Goal: Task Accomplishment & Management: Manage account settings

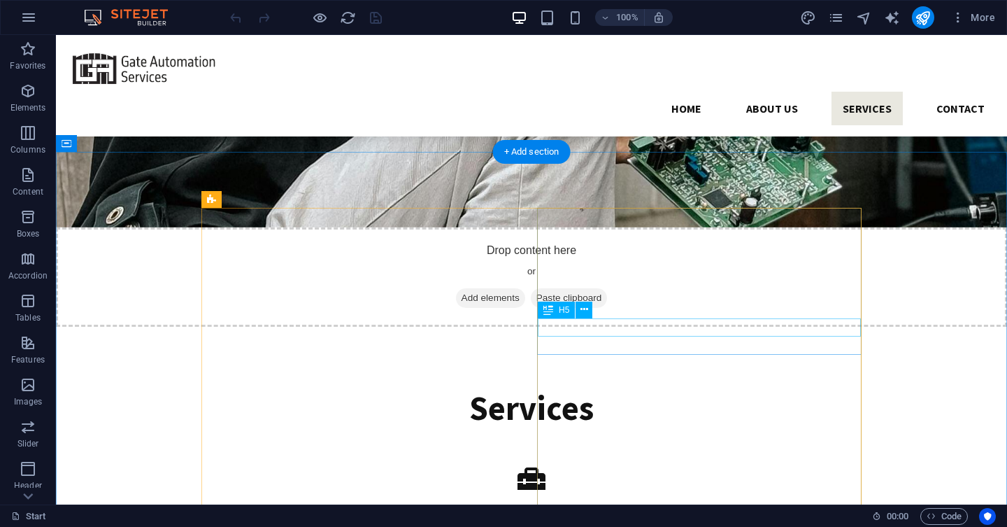
scroll to position [1846, 0]
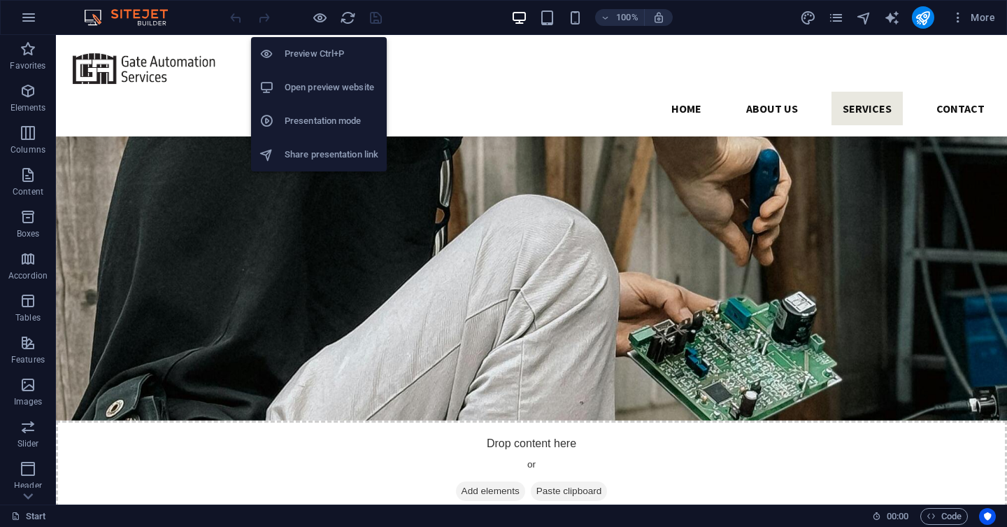
click at [317, 95] on h6 "Open preview website" at bounding box center [332, 87] width 94 height 17
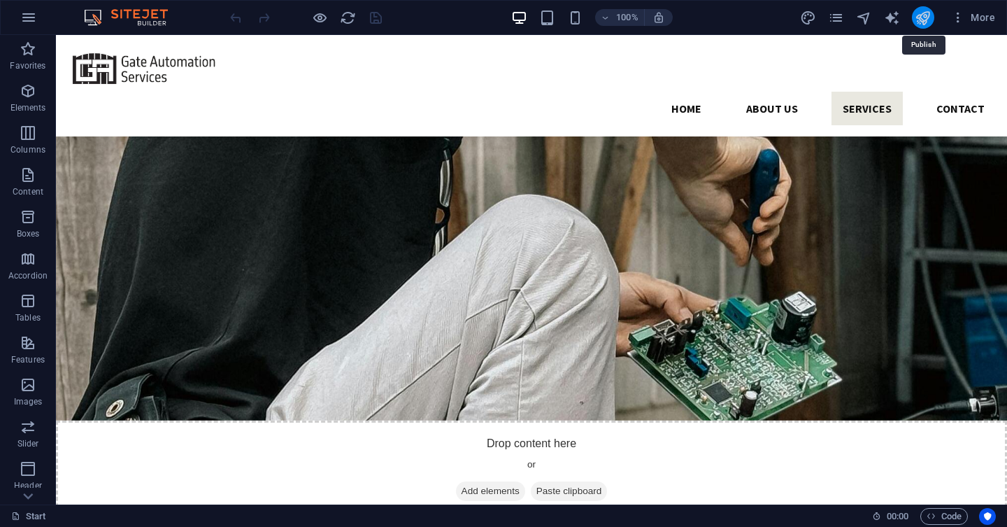
click at [922, 21] on icon "publish" at bounding box center [923, 18] width 16 height 16
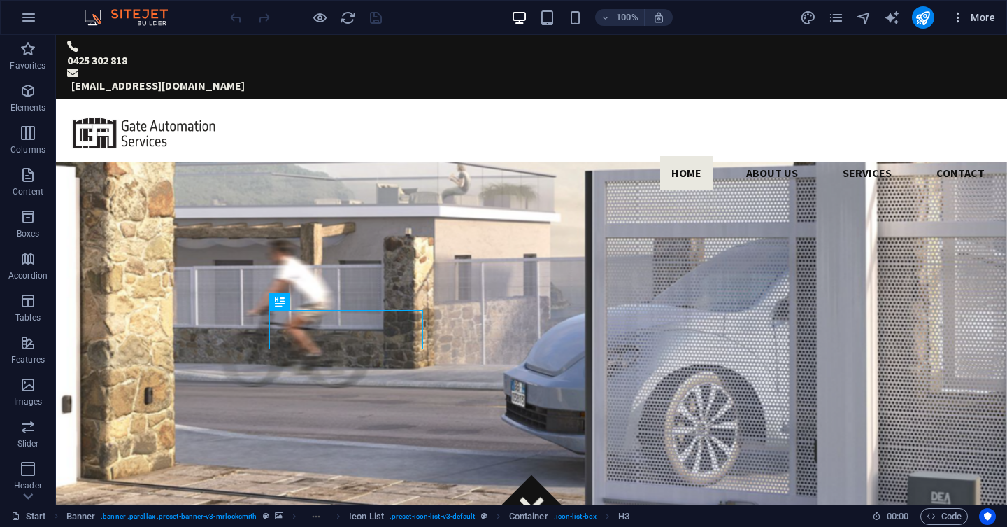
click at [965, 22] on icon "button" at bounding box center [958, 17] width 14 height 14
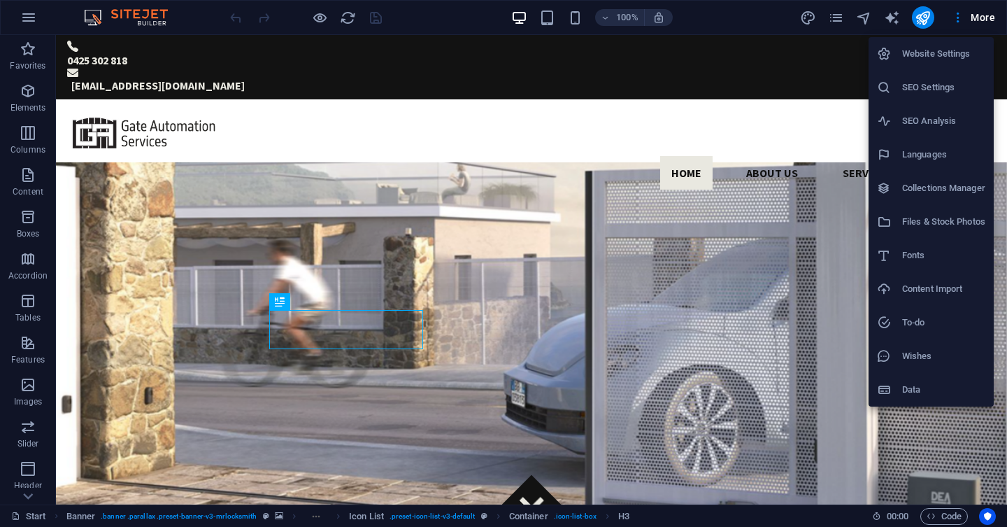
click at [964, 55] on h6 "Website Settings" at bounding box center [943, 53] width 83 height 17
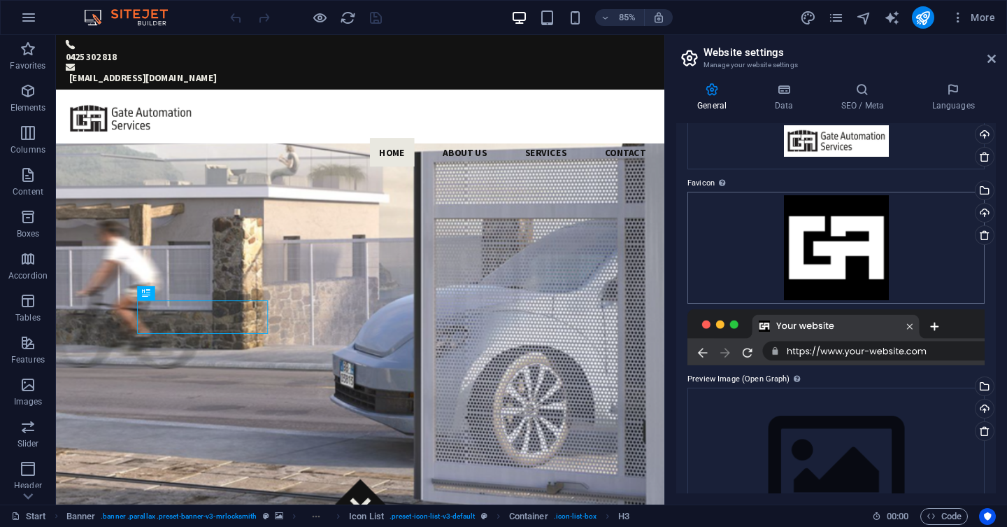
scroll to position [143, 0]
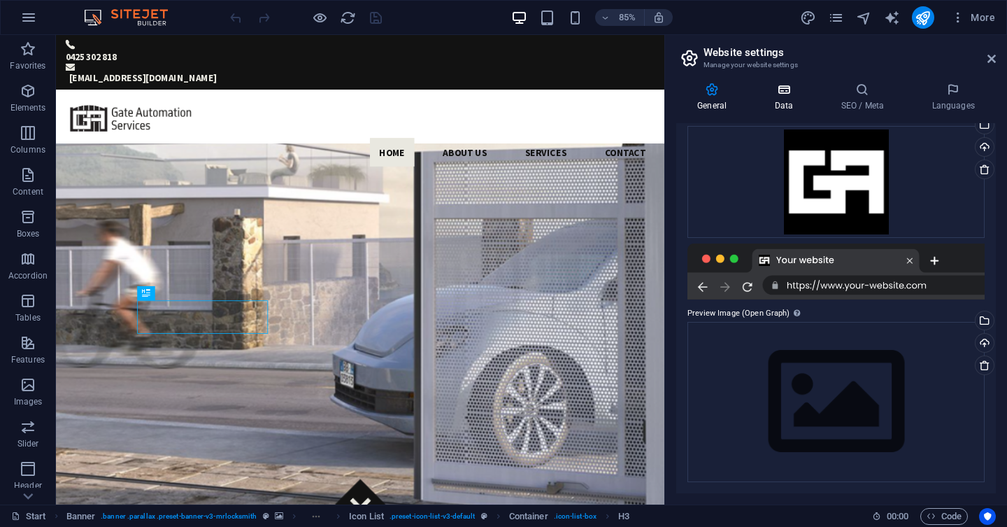
click at [793, 94] on icon at bounding box center [783, 90] width 61 height 14
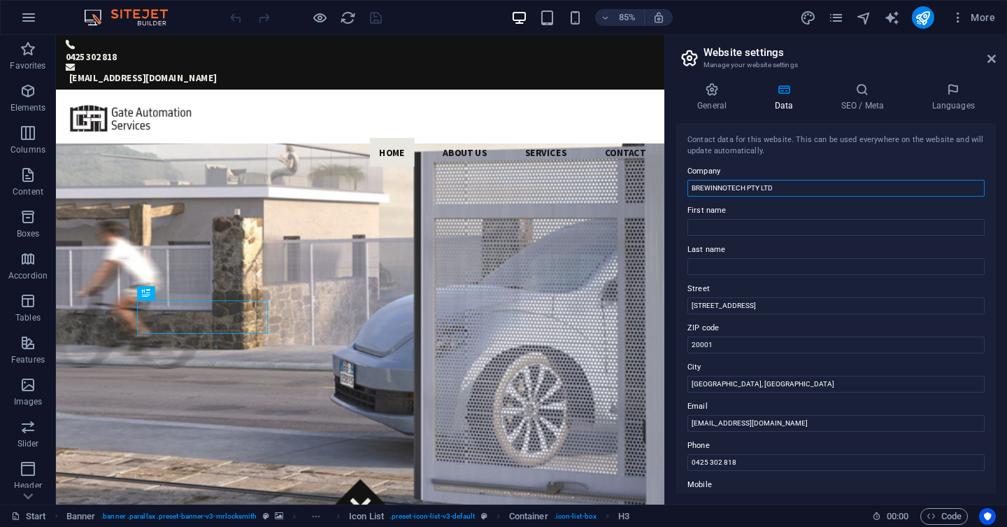
click at [841, 188] on input "BREWINNOTECH PTY LTD" at bounding box center [836, 188] width 297 height 17
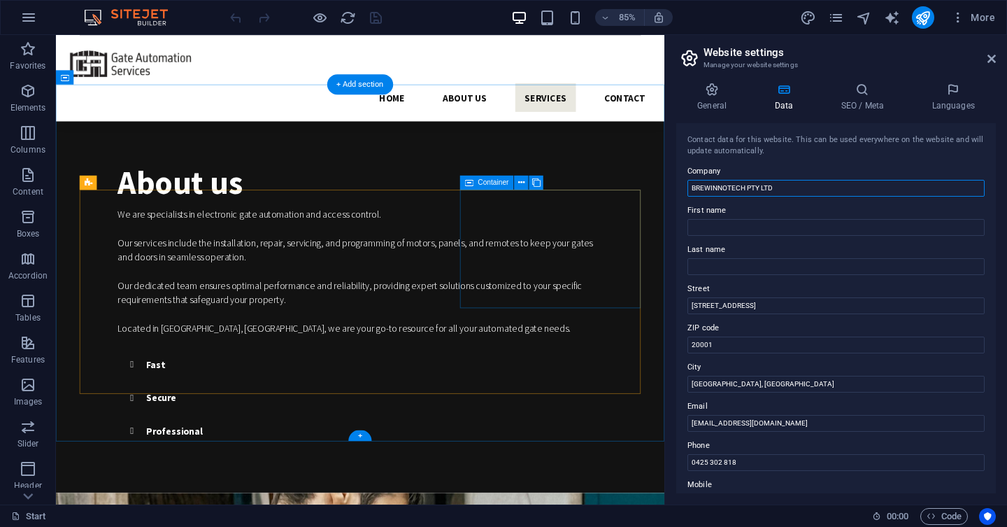
scroll to position [1448, 0]
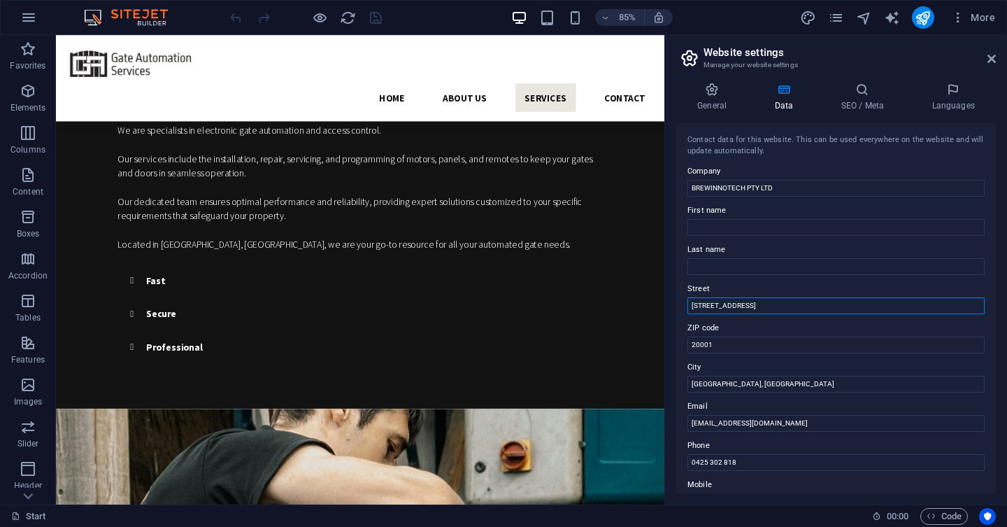
click at [768, 305] on input "[STREET_ADDRESS]" at bounding box center [836, 305] width 297 height 17
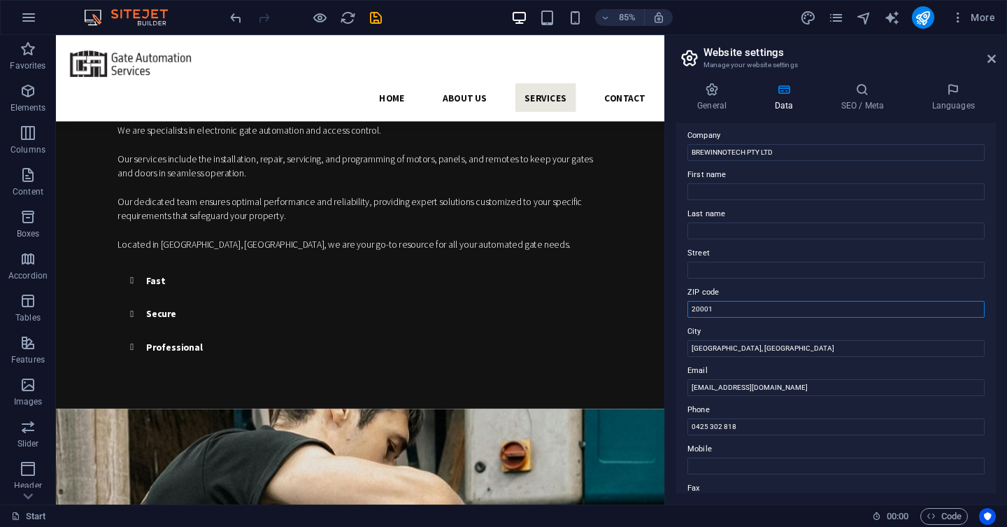
click at [751, 303] on input "20001" at bounding box center [836, 309] width 297 height 17
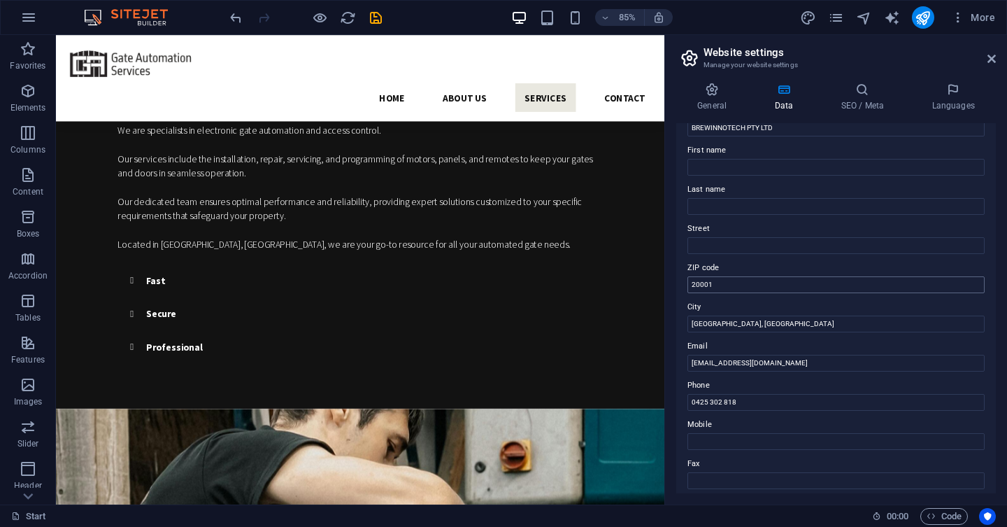
click at [751, 303] on div "Contact data for this website. This can be used everywhere on the website and w…" at bounding box center [836, 308] width 320 height 370
click at [741, 280] on input "20001" at bounding box center [836, 284] width 297 height 17
click at [752, 320] on input "[GEOGRAPHIC_DATA], [GEOGRAPHIC_DATA]" at bounding box center [836, 323] width 297 height 17
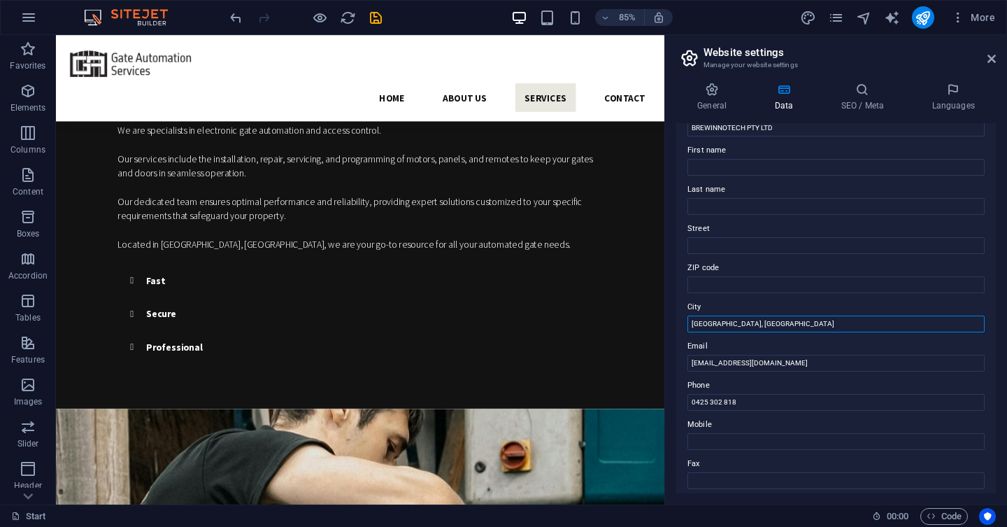
click at [752, 320] on input "[GEOGRAPHIC_DATA], [GEOGRAPHIC_DATA]" at bounding box center [836, 323] width 297 height 17
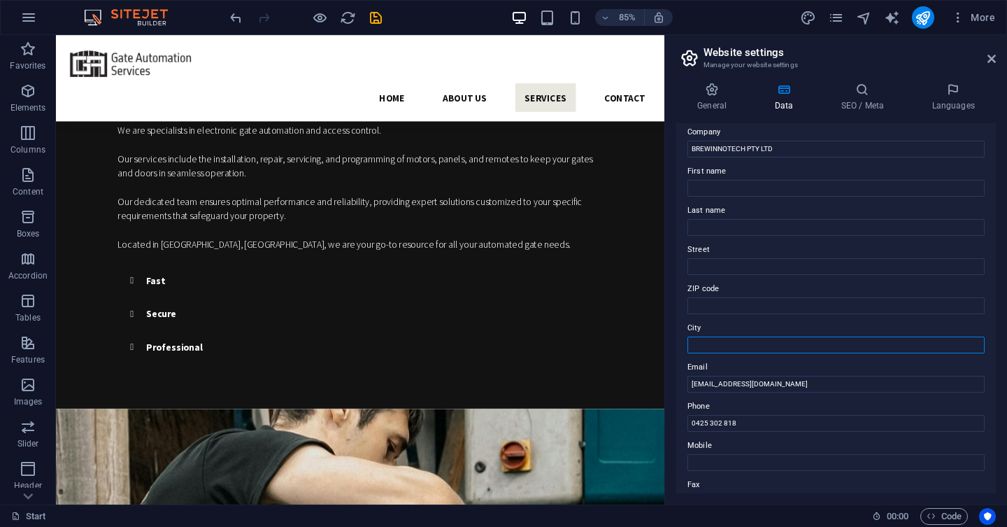
scroll to position [17, 0]
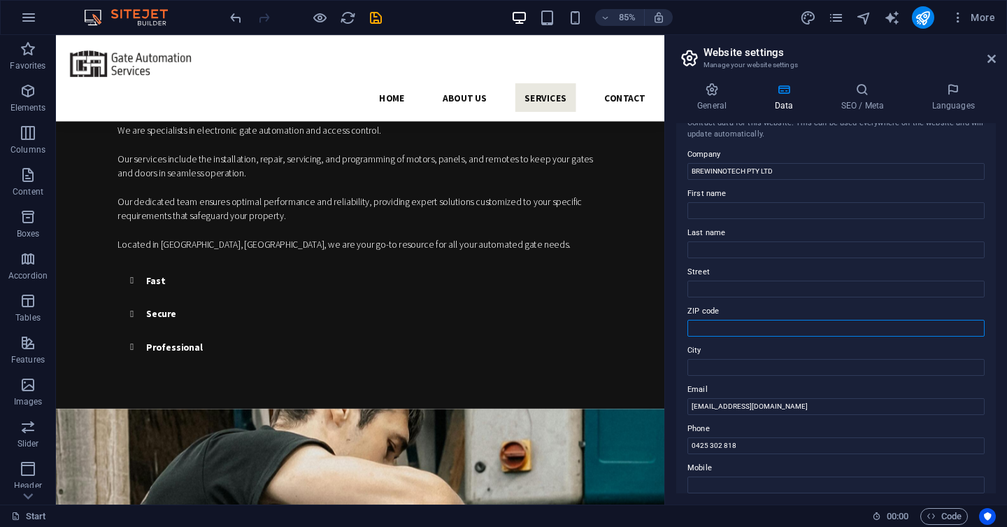
click at [713, 325] on input "ZIP code" at bounding box center [836, 328] width 297 height 17
click at [720, 292] on input "Street" at bounding box center [836, 288] width 297 height 17
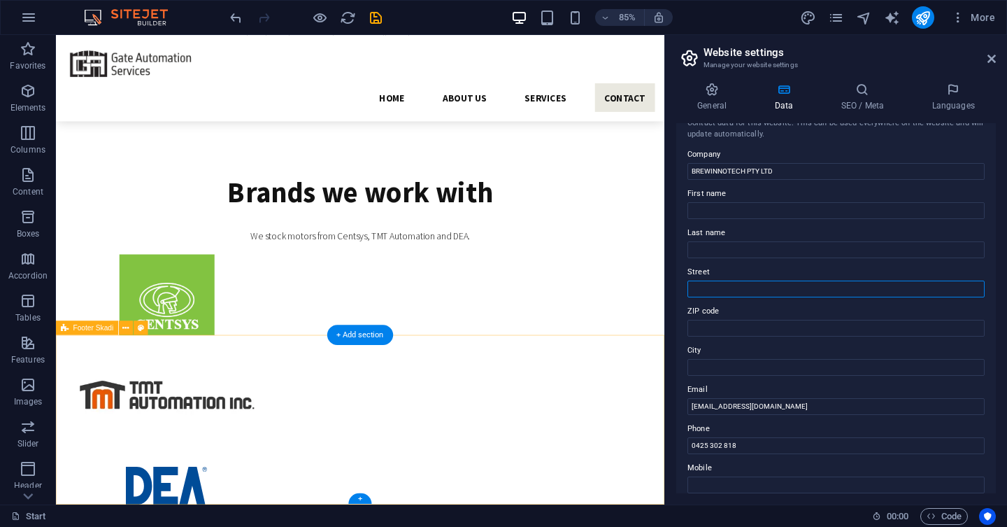
scroll to position [3181, 0]
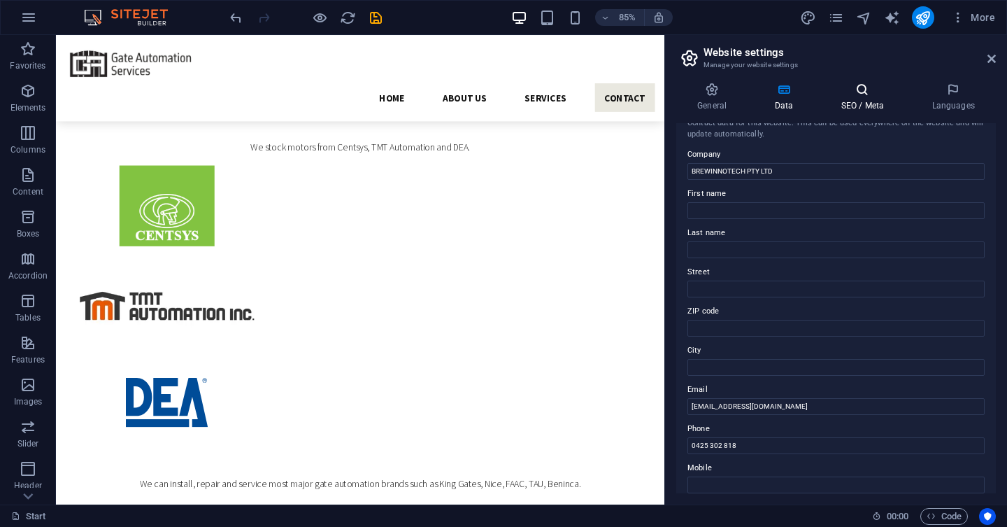
click at [867, 106] on h4 "SEO / Meta" at bounding box center [865, 97] width 91 height 29
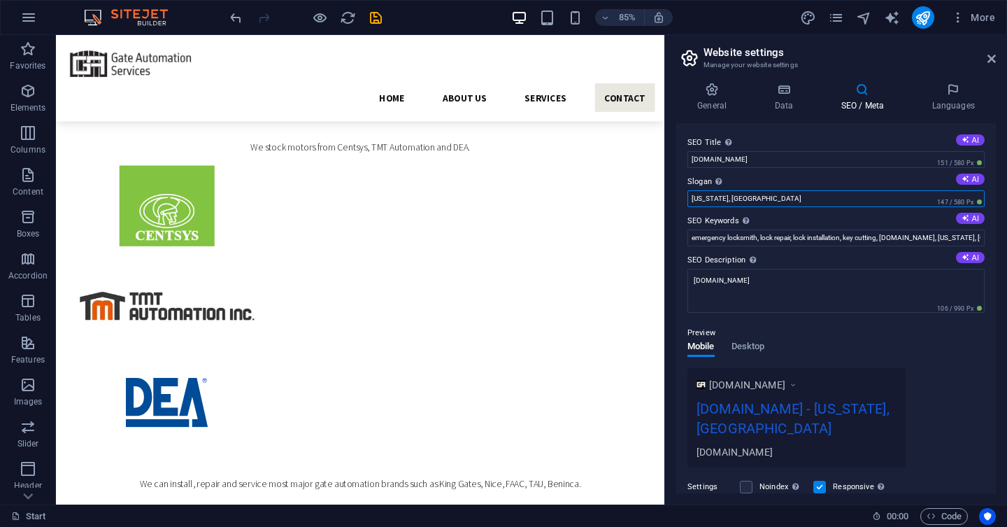
click at [792, 204] on input "[US_STATE], [GEOGRAPHIC_DATA]" at bounding box center [836, 198] width 297 height 17
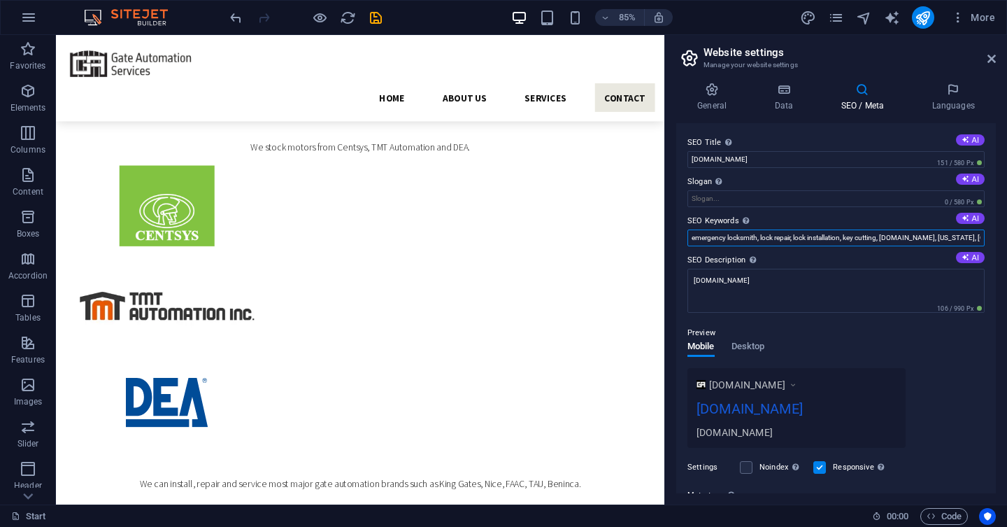
click at [784, 241] on input "emergency locksmith, lock repair, lock installation, key cutting, [DOMAIN_NAME]…" at bounding box center [836, 237] width 297 height 17
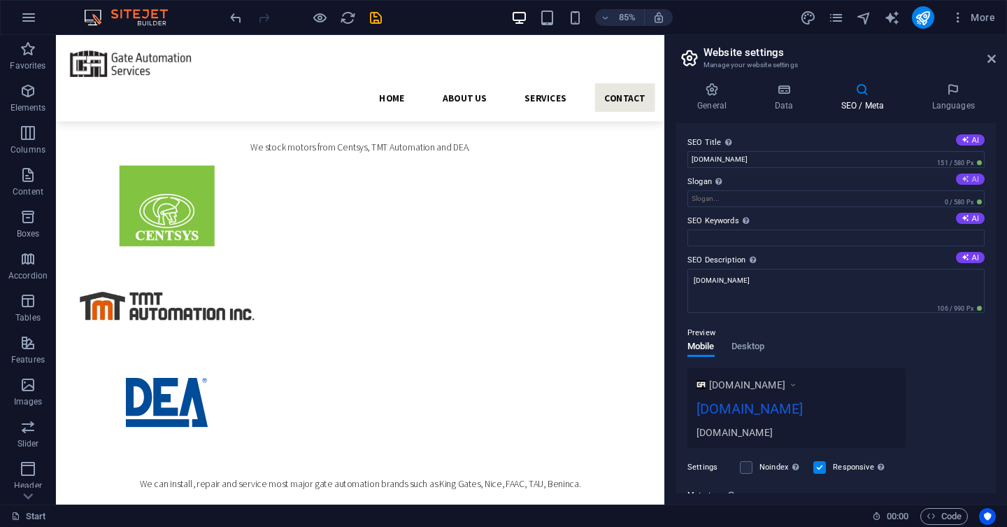
click at [968, 181] on icon at bounding box center [966, 179] width 8 height 8
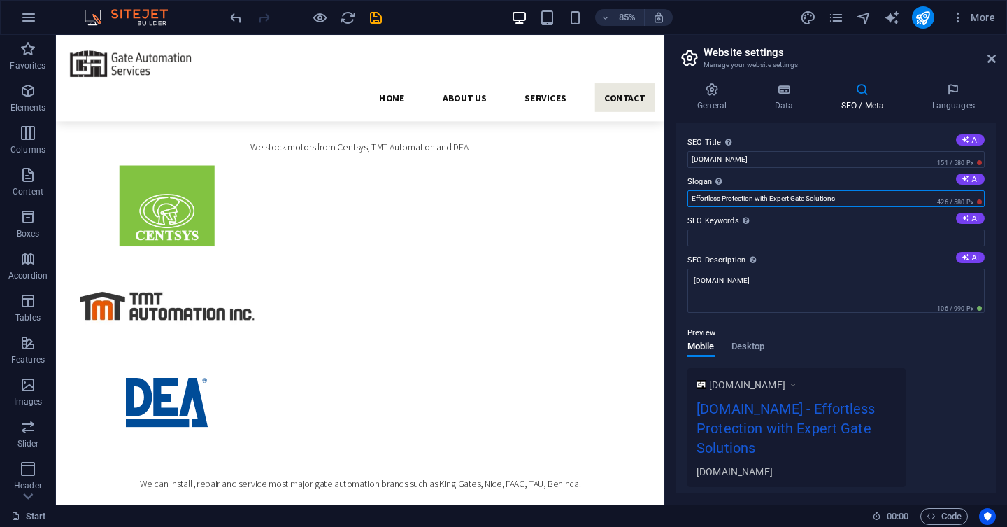
click at [853, 204] on input "Effortless Protection with Expert Gate Solutions" at bounding box center [836, 198] width 297 height 17
type input "G"
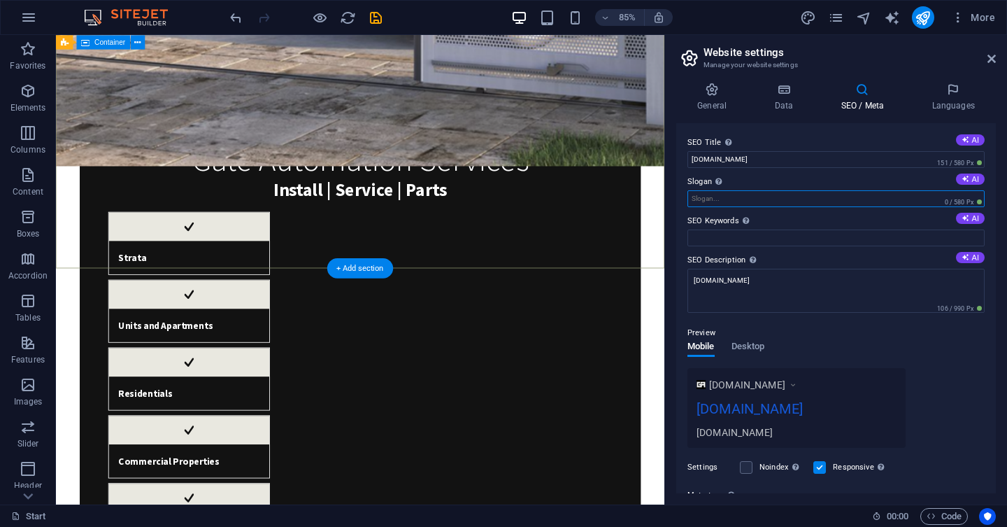
scroll to position [0, 0]
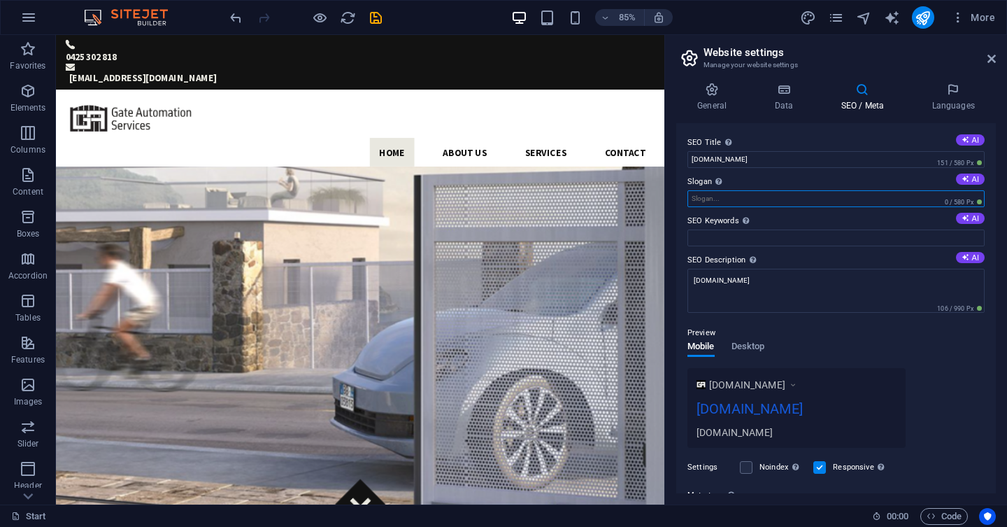
click at [724, 201] on input "Slogan The slogan of your website. AI" at bounding box center [836, 198] width 297 height 17
type input "I"
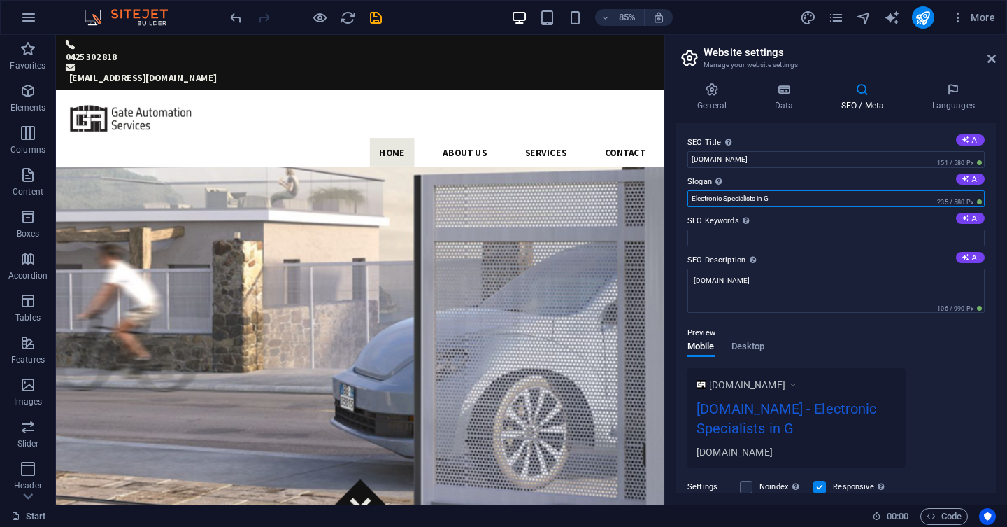
type input "Electronic Specialists in"
click at [751, 199] on input "Install | Service | PArts" at bounding box center [836, 198] width 297 height 17
type input "Install | Service | Parts"
click at [793, 159] on input "[DOMAIN_NAME]" at bounding box center [836, 159] width 297 height 17
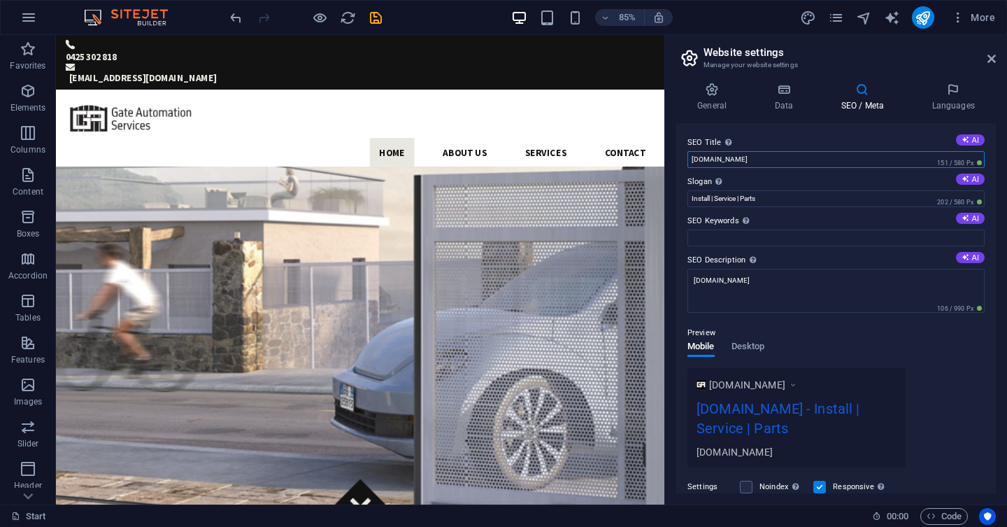
click at [793, 159] on input "[DOMAIN_NAME]" at bounding box center [836, 159] width 297 height 17
type input "Gate Automation Services"
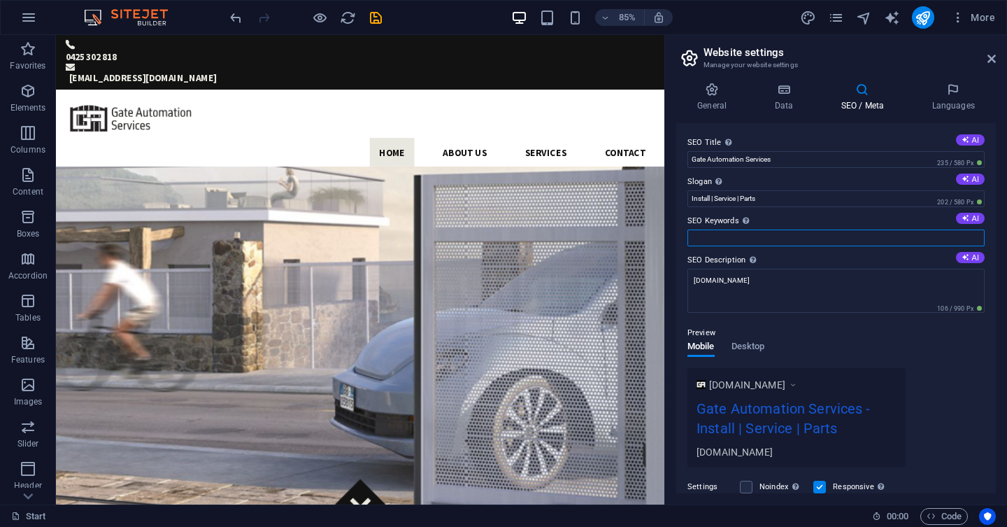
click at [793, 240] on input "SEO Keywords Comma-separated list of keywords representing your website. AI" at bounding box center [836, 237] width 297 height 17
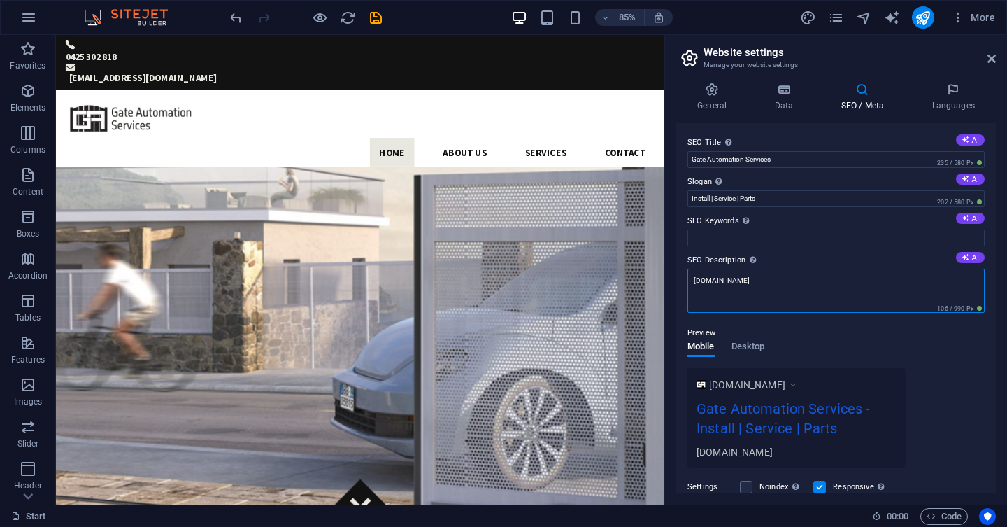
click at [798, 281] on textarea "[DOMAIN_NAME]" at bounding box center [836, 291] width 297 height 44
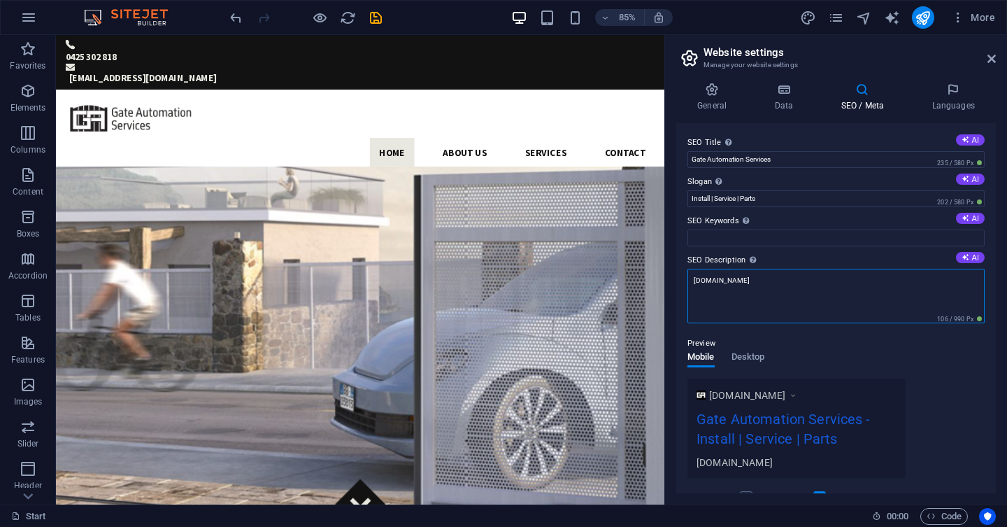
click at [798, 281] on textarea "[DOMAIN_NAME]" at bounding box center [836, 296] width 297 height 55
click at [380, 22] on icon "save" at bounding box center [376, 18] width 16 height 16
